Goal: Browse casually: Explore the website without a specific task or goal

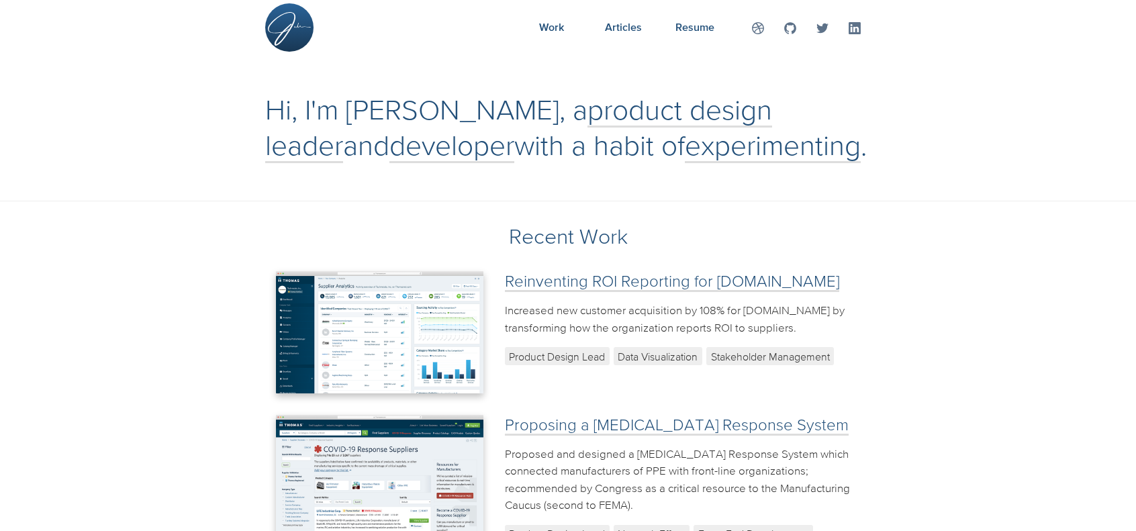
click at [753, 446] on p "Proposed and designed a [MEDICAL_DATA] Response System which connected manufact…" at bounding box center [688, 480] width 366 height 69
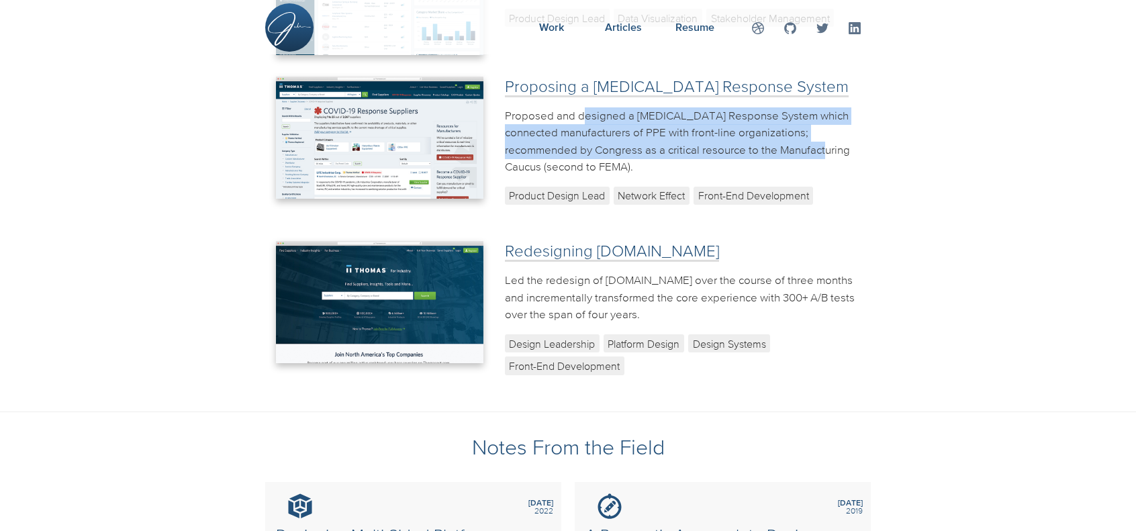
click at [739, 146] on p "Proposed and designed a [MEDICAL_DATA] Response System which connected manufact…" at bounding box center [688, 141] width 366 height 69
drag, startPoint x: 739, startPoint y: 146, endPoint x: 592, endPoint y: 110, distance: 151.3
click at [592, 110] on p "Proposed and designed a [MEDICAL_DATA] Response System which connected manufact…" at bounding box center [688, 141] width 366 height 69
drag, startPoint x: 592, startPoint y: 110, endPoint x: 705, endPoint y: 146, distance: 118.3
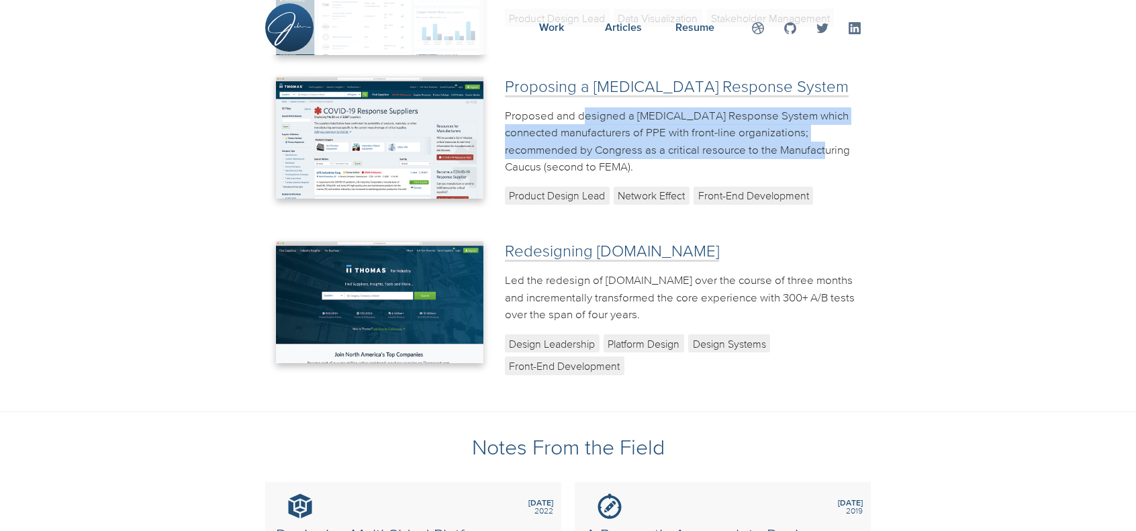
click at [705, 146] on p "Proposed and designed a [MEDICAL_DATA] Response System which connected manufact…" at bounding box center [688, 141] width 366 height 69
drag, startPoint x: 705, startPoint y: 146, endPoint x: 591, endPoint y: 112, distance: 119.0
click at [591, 112] on p "Proposed and designed a [MEDICAL_DATA] Response System which connected manufact…" at bounding box center [688, 141] width 366 height 69
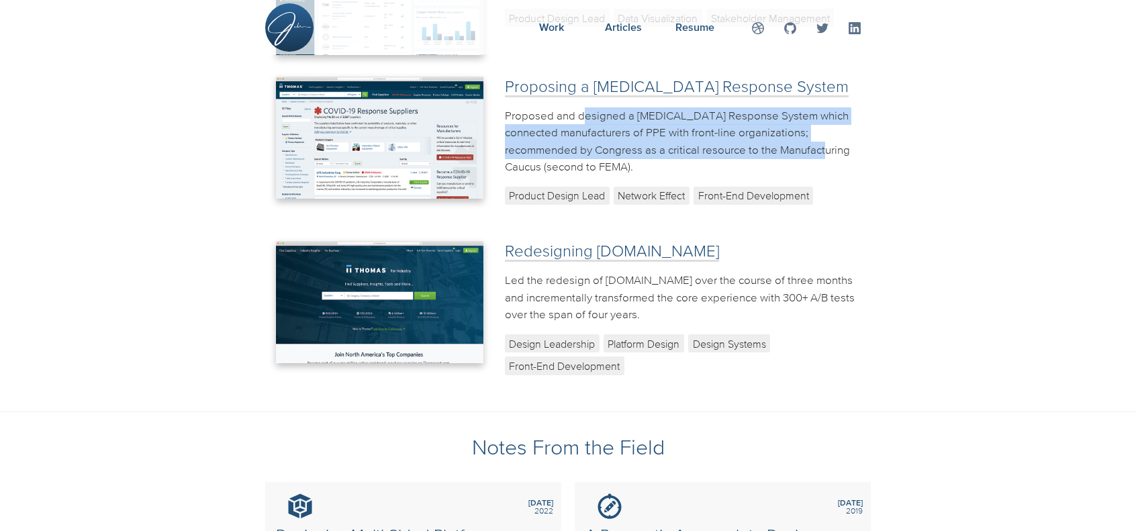
drag, startPoint x: 591, startPoint y: 112, endPoint x: 703, endPoint y: 142, distance: 115.5
click at [703, 142] on p "Proposed and designed a [MEDICAL_DATA] Response System which connected manufact…" at bounding box center [688, 141] width 366 height 69
drag, startPoint x: 703, startPoint y: 142, endPoint x: 604, endPoint y: 109, distance: 103.4
click at [604, 109] on p "Proposed and designed a [MEDICAL_DATA] Response System which connected manufact…" at bounding box center [688, 141] width 366 height 69
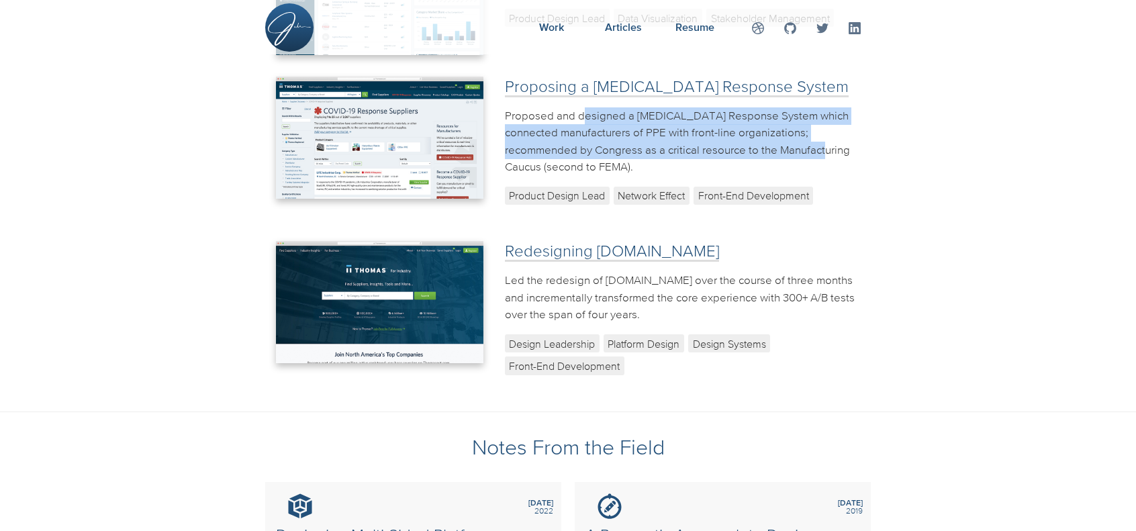
click at [604, 109] on p "Proposed and designed a [MEDICAL_DATA] Response System which connected manufact…" at bounding box center [688, 141] width 366 height 69
drag, startPoint x: 604, startPoint y: 109, endPoint x: 700, endPoint y: 152, distance: 104.6
click at [700, 152] on p "Proposed and designed a [MEDICAL_DATA] Response System which connected manufact…" at bounding box center [688, 141] width 366 height 69
drag, startPoint x: 700, startPoint y: 152, endPoint x: 604, endPoint y: 109, distance: 105.5
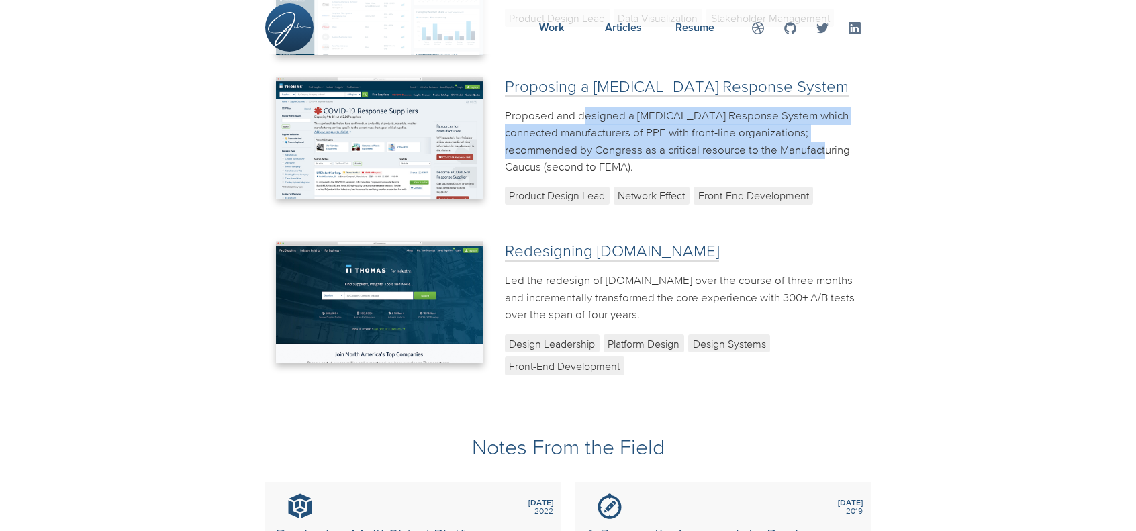
click at [604, 109] on p "Proposed and designed a [MEDICAL_DATA] Response System which connected manufact…" at bounding box center [688, 141] width 366 height 69
drag, startPoint x: 604, startPoint y: 109, endPoint x: 699, endPoint y: 146, distance: 101.7
click at [699, 146] on p "Proposed and designed a [MEDICAL_DATA] Response System which connected manufact…" at bounding box center [688, 141] width 366 height 69
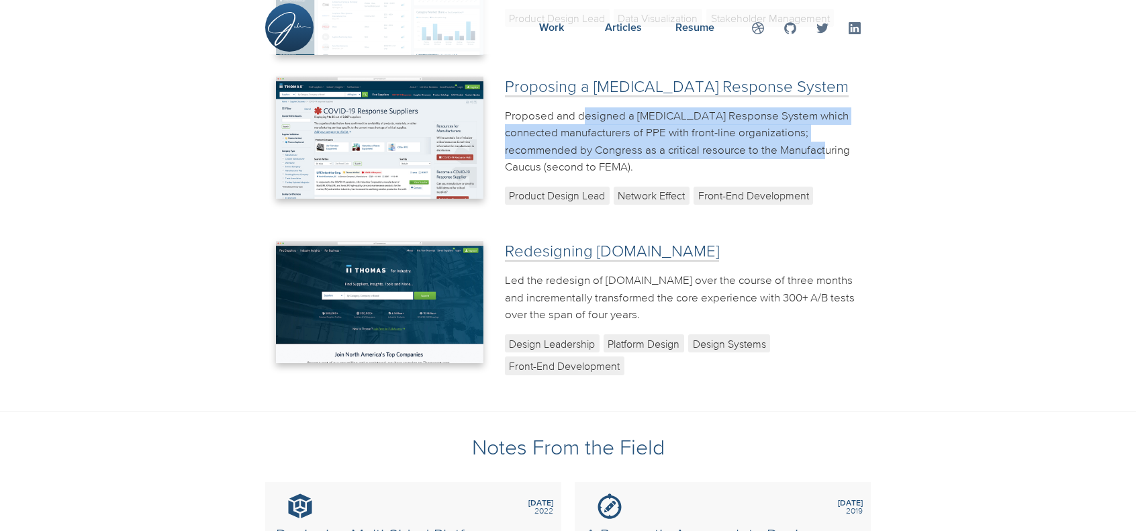
drag, startPoint x: 699, startPoint y: 146, endPoint x: 604, endPoint y: 111, distance: 100.1
click at [604, 111] on p "Proposed and designed a [MEDICAL_DATA] Response System which connected manufact…" at bounding box center [688, 141] width 366 height 69
drag, startPoint x: 604, startPoint y: 111, endPoint x: 709, endPoint y: 144, distance: 109.8
click at [709, 144] on p "Proposed and designed a [MEDICAL_DATA] Response System which connected manufact…" at bounding box center [688, 141] width 366 height 69
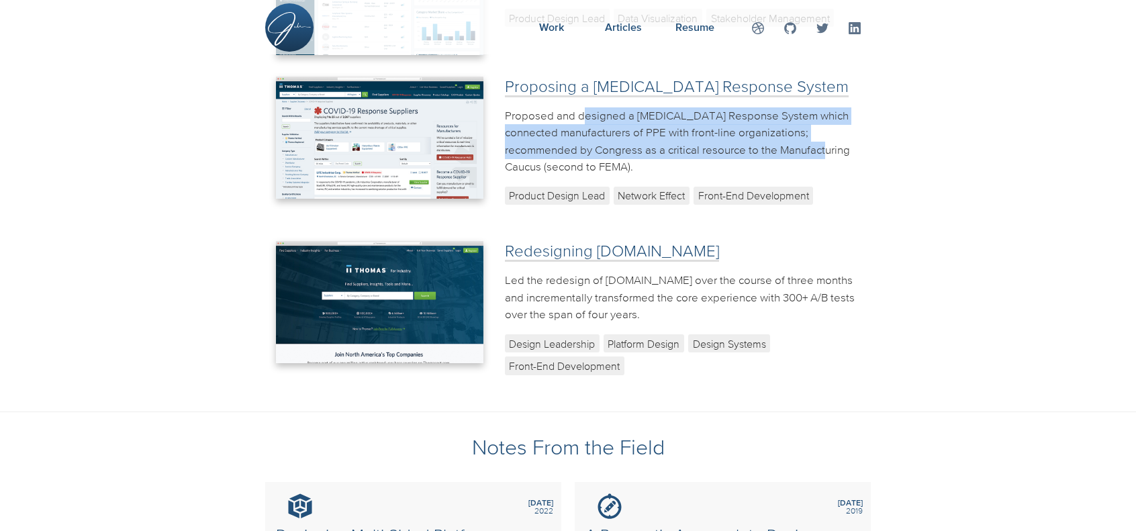
click at [709, 144] on p "Proposed and designed a [MEDICAL_DATA] Response System which connected manufact…" at bounding box center [688, 141] width 366 height 69
drag, startPoint x: 709, startPoint y: 144, endPoint x: 601, endPoint y: 114, distance: 112.3
click at [601, 114] on p "Proposed and designed a [MEDICAL_DATA] Response System which connected manufact…" at bounding box center [688, 141] width 366 height 69
drag, startPoint x: 601, startPoint y: 114, endPoint x: 713, endPoint y: 152, distance: 117.7
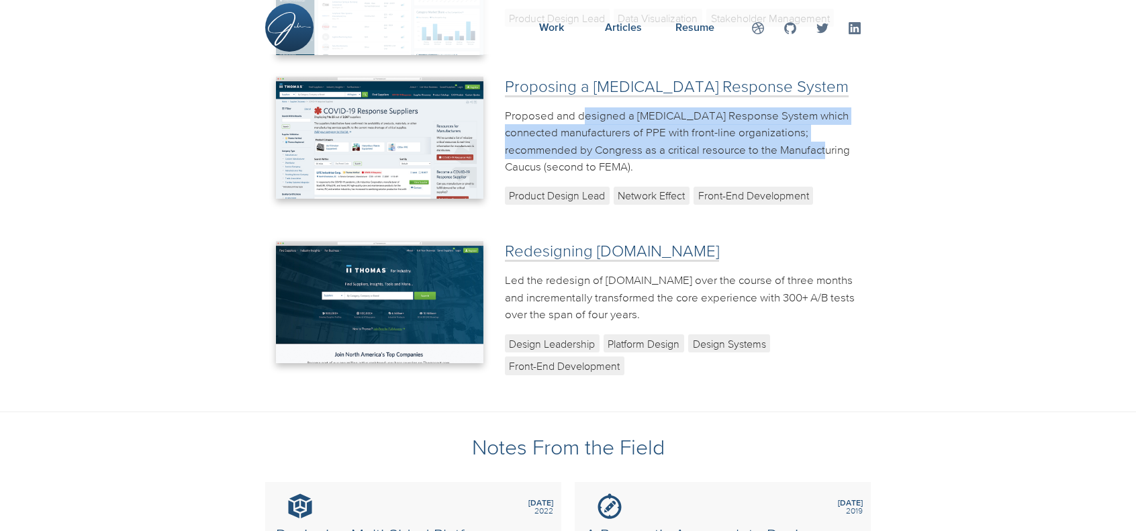
click at [713, 152] on p "Proposed and designed a [MEDICAL_DATA] Response System which connected manufact…" at bounding box center [688, 141] width 366 height 69
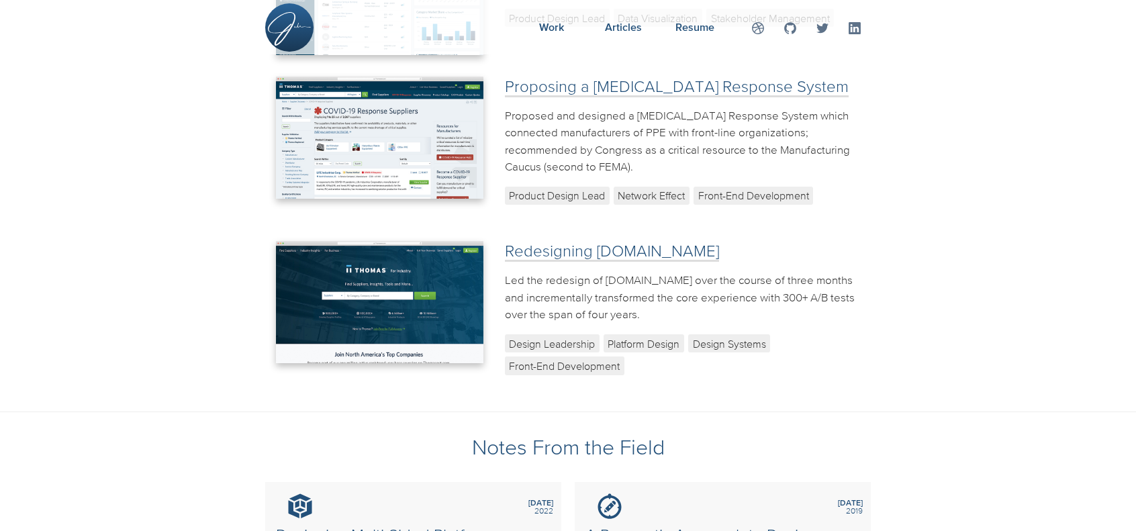
click at [567, 283] on p "Led the redesign of [DOMAIN_NAME] over the course of three months and increment…" at bounding box center [688, 298] width 366 height 52
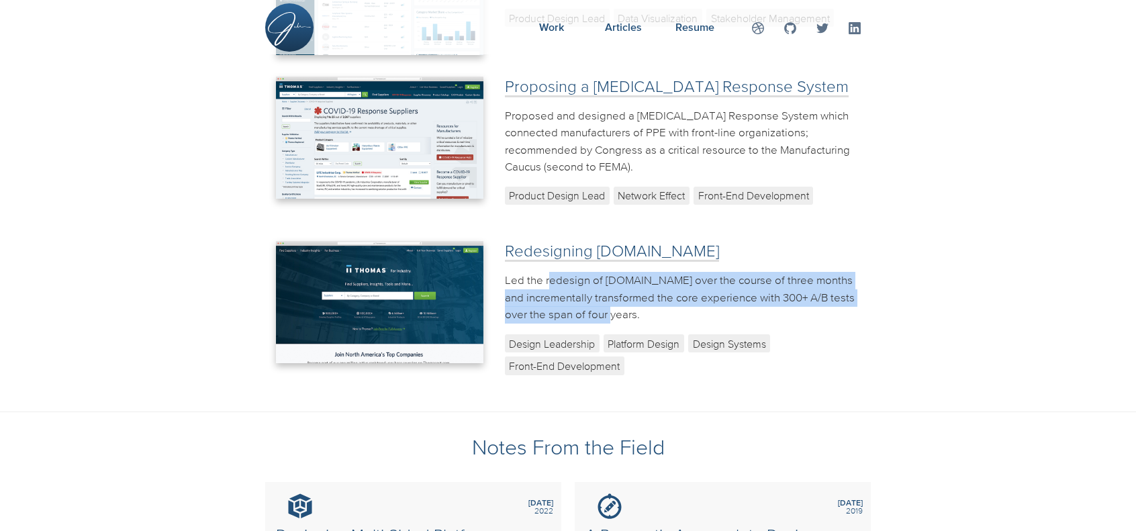
drag, startPoint x: 567, startPoint y: 283, endPoint x: 570, endPoint y: 310, distance: 27.7
click at [570, 310] on p "Led the redesign of [DOMAIN_NAME] over the course of three months and increment…" at bounding box center [688, 298] width 366 height 52
drag, startPoint x: 570, startPoint y: 310, endPoint x: 565, endPoint y: 285, distance: 26.1
click at [565, 285] on p "Led the redesign of [DOMAIN_NAME] over the course of three months and increment…" at bounding box center [688, 298] width 366 height 52
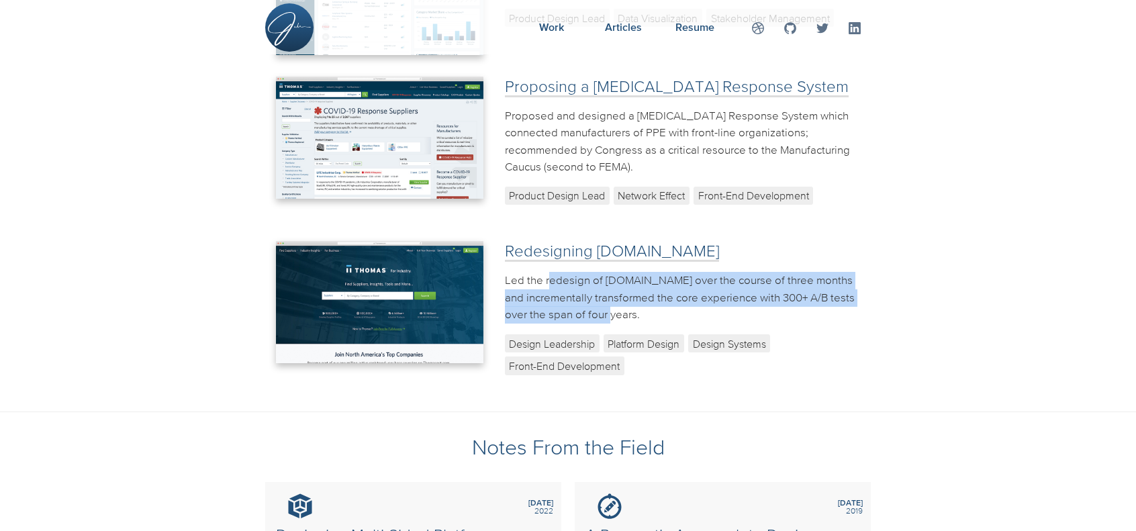
click at [565, 285] on p "Led the redesign of [DOMAIN_NAME] over the course of three months and increment…" at bounding box center [688, 298] width 366 height 52
drag, startPoint x: 565, startPoint y: 285, endPoint x: 570, endPoint y: 310, distance: 25.3
click at [570, 310] on p "Led the redesign of [DOMAIN_NAME] over the course of three months and increment…" at bounding box center [688, 298] width 366 height 52
